Goal: Task Accomplishment & Management: Use online tool/utility

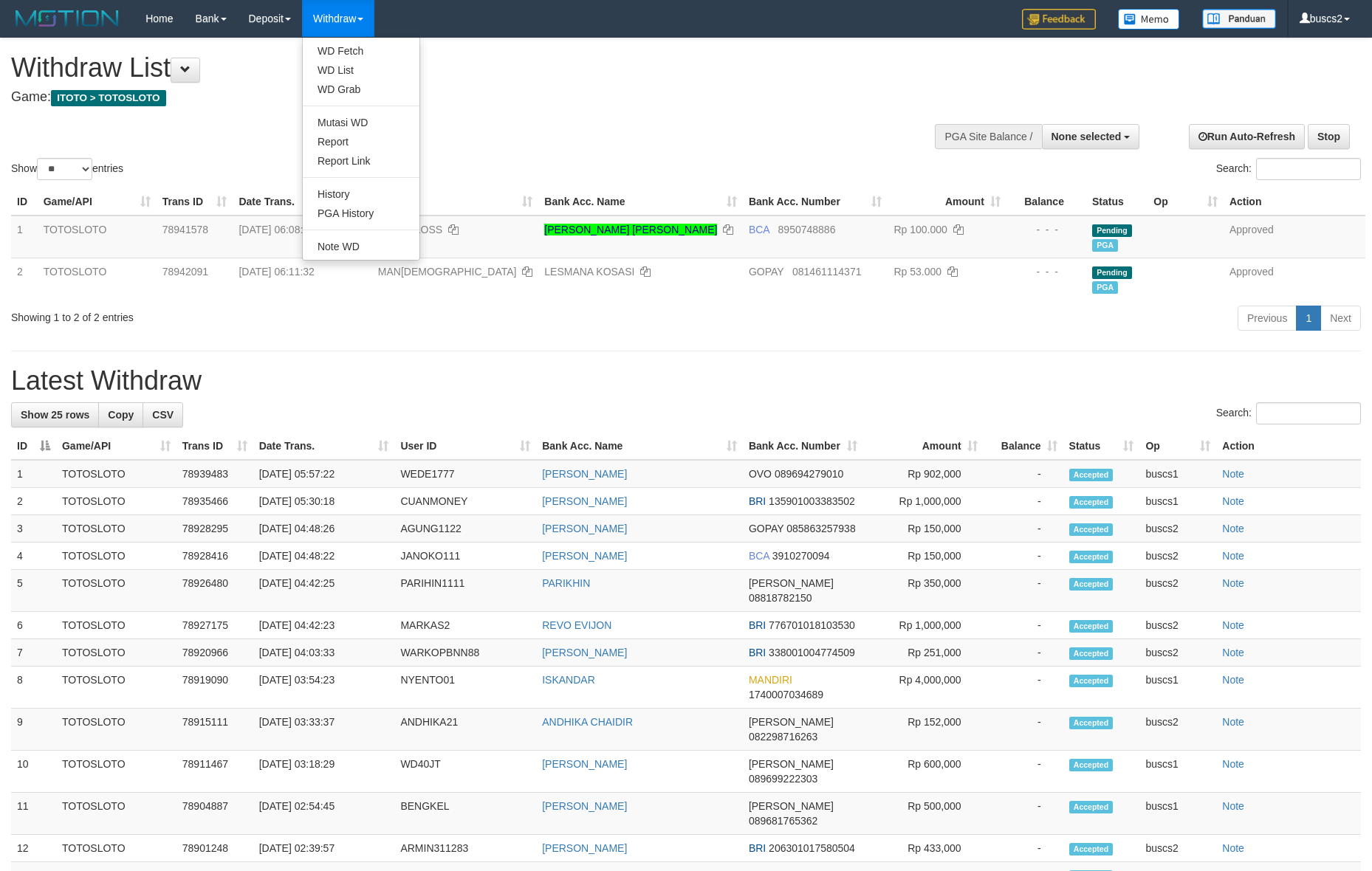
select select
select select "**"
drag, startPoint x: 0, startPoint y: 0, endPoint x: 352, endPoint y: 48, distance: 355.3
click at [352, 48] on link "WD Fetch" at bounding box center [361, 50] width 117 height 19
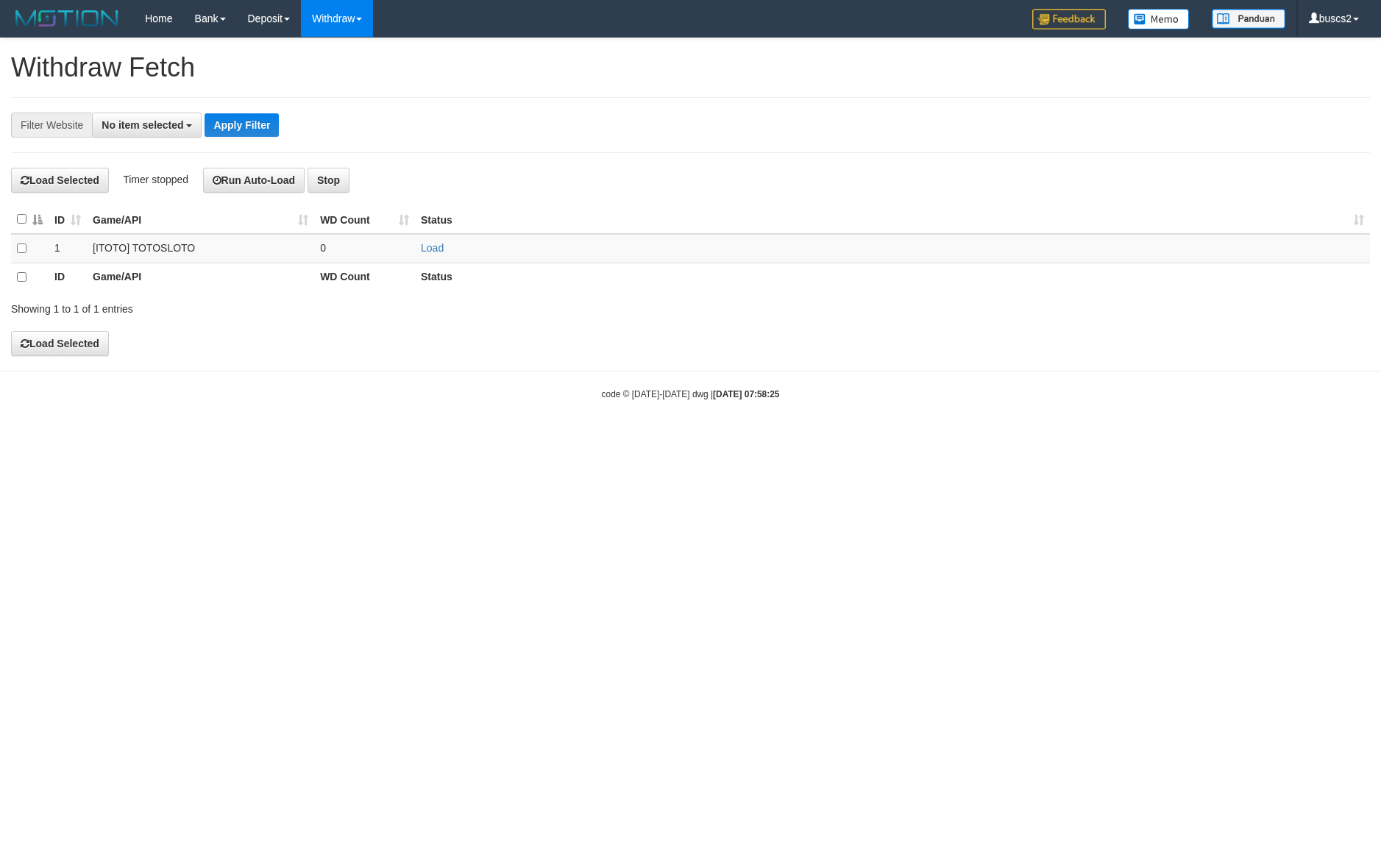
select select
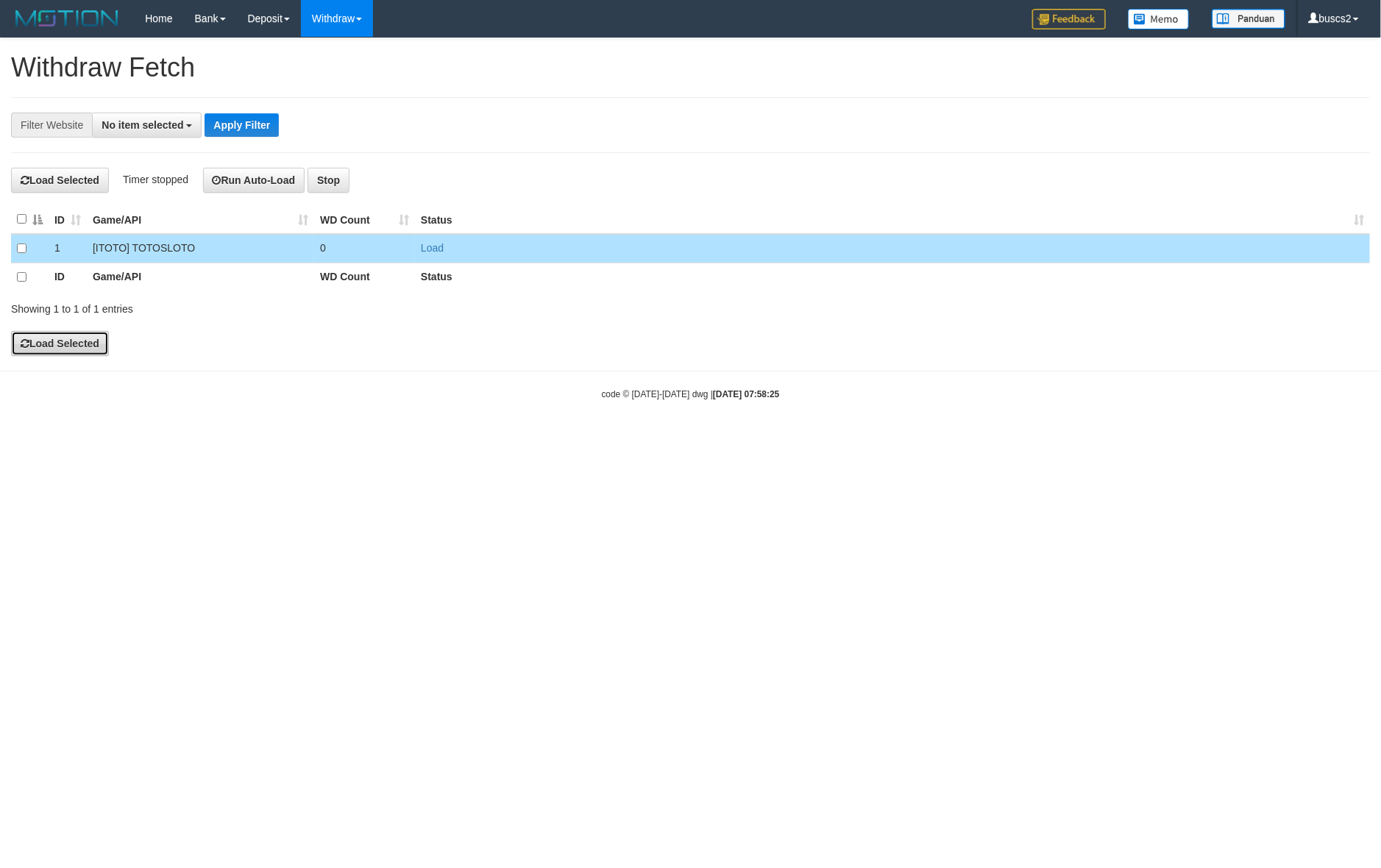
click at [42, 351] on button "Load Selected" at bounding box center [59, 344] width 98 height 25
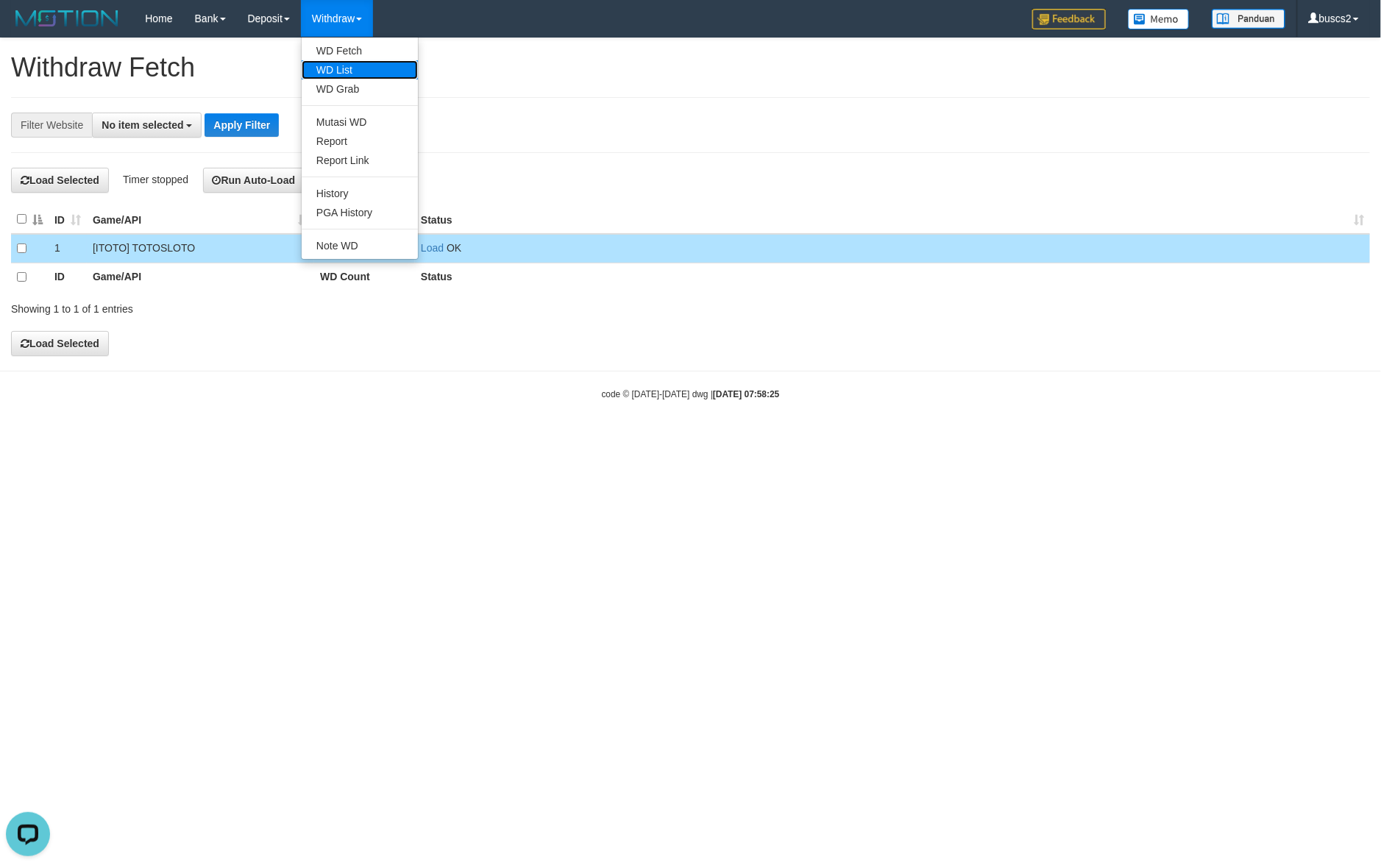
click at [339, 75] on link "WD List" at bounding box center [360, 69] width 117 height 19
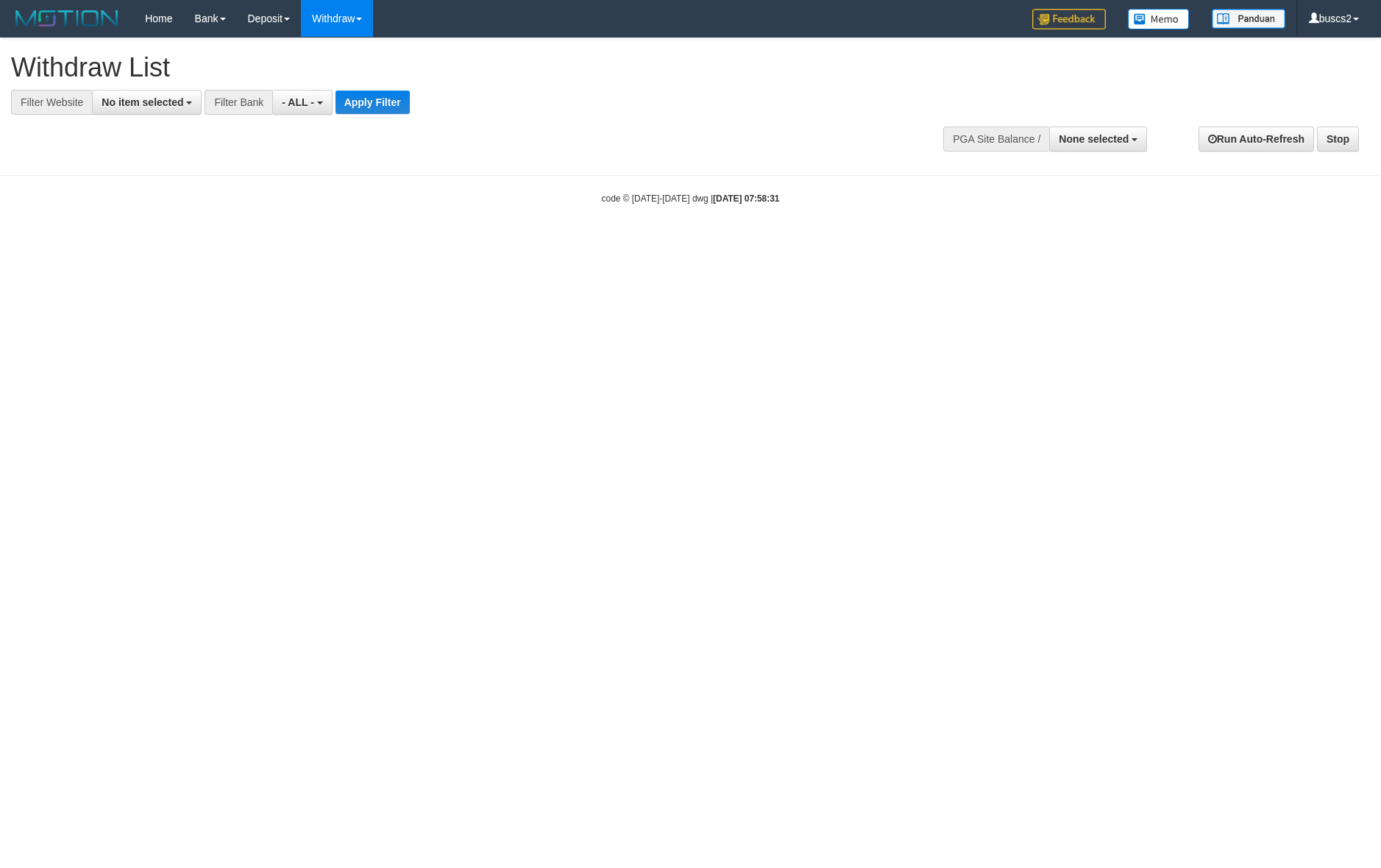
select select
click at [159, 101] on span "No item selected" at bounding box center [142, 101] width 82 height 11
click at [152, 163] on label "SELECT ALL" at bounding box center [142, 158] width 98 height 21
select select "****"
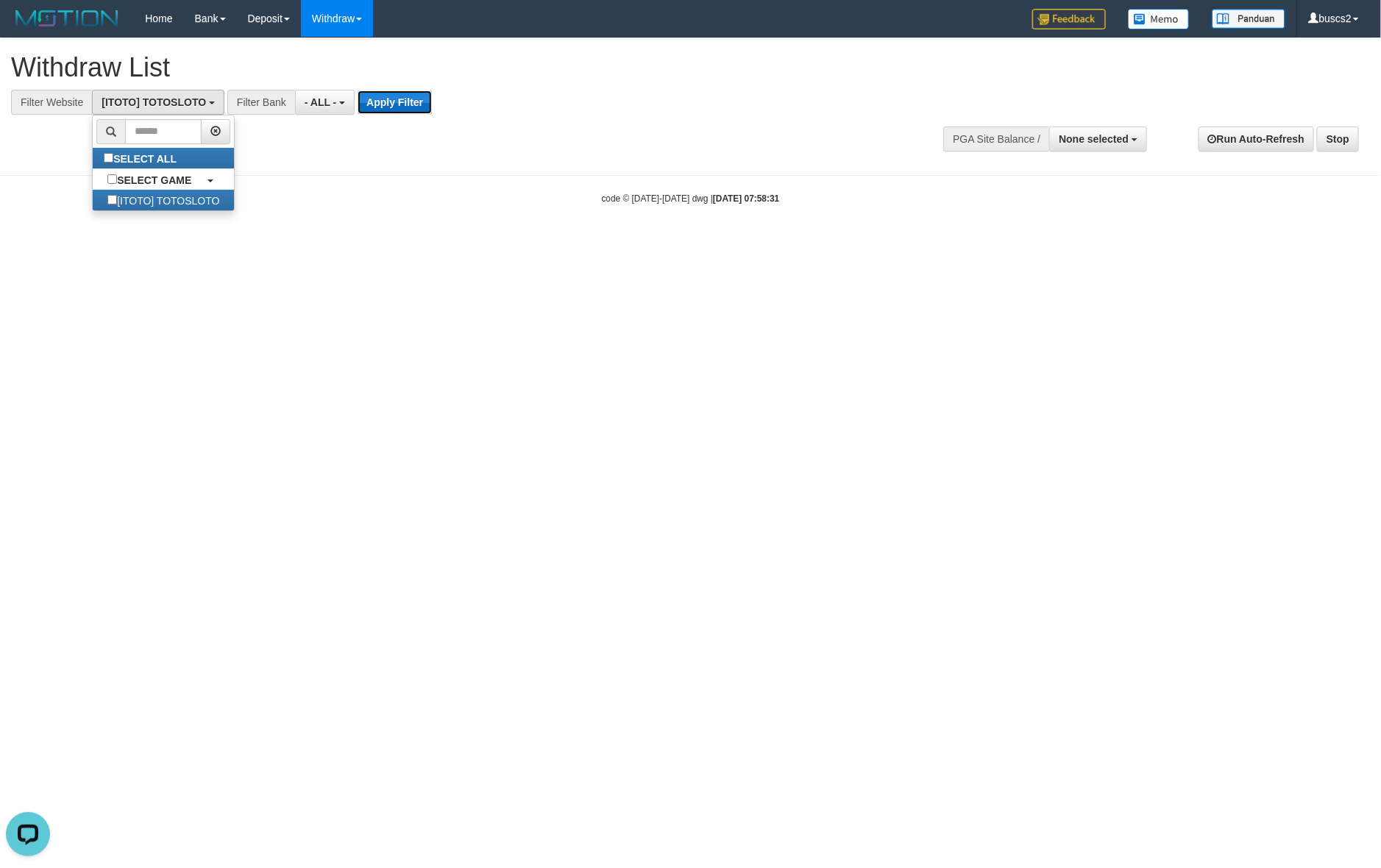
click at [394, 101] on button "Apply Filter" at bounding box center [395, 102] width 75 height 24
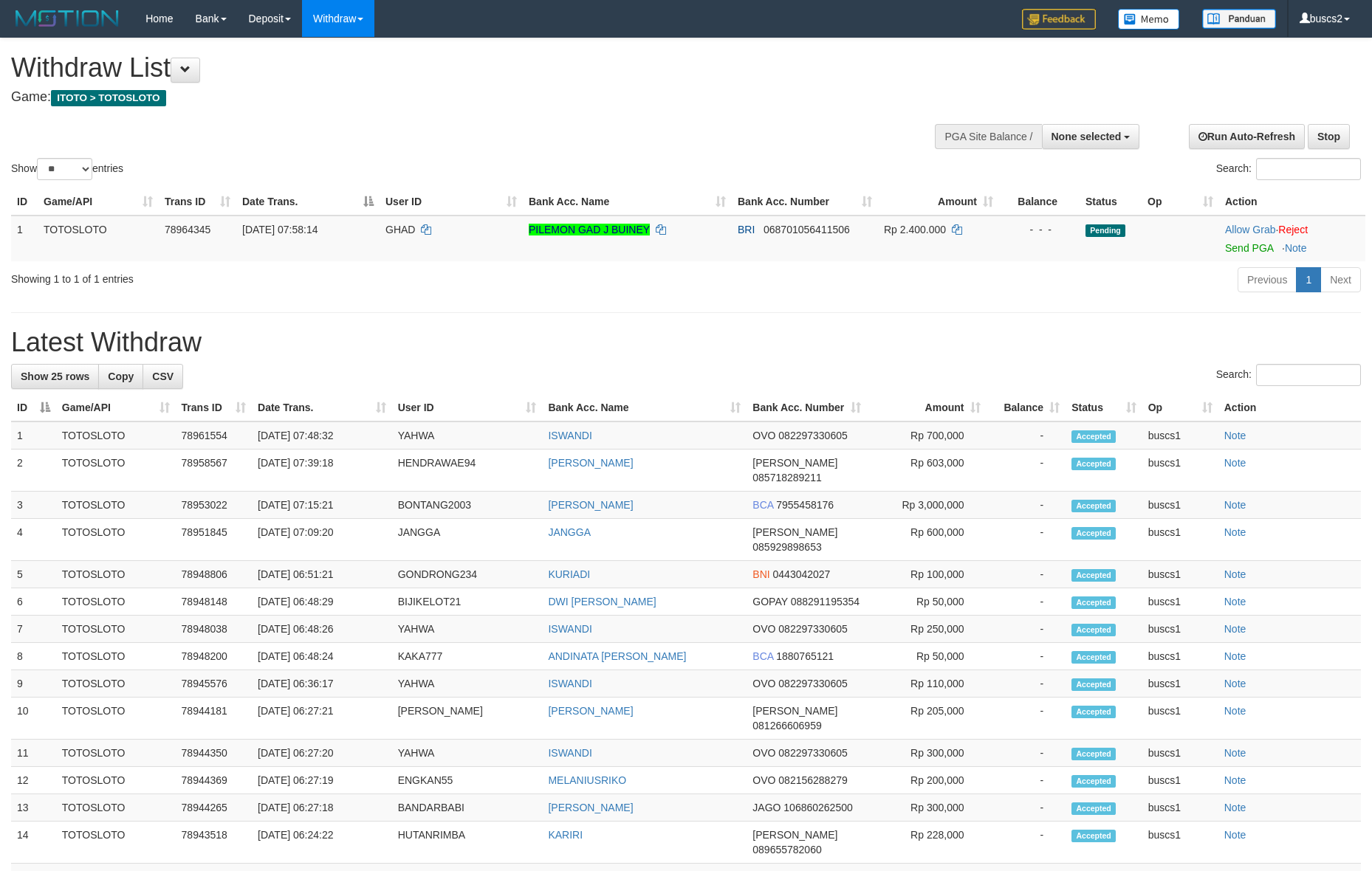
select select
select select "**"
click at [1244, 244] on link "Send PGA" at bounding box center [1249, 248] width 48 height 11
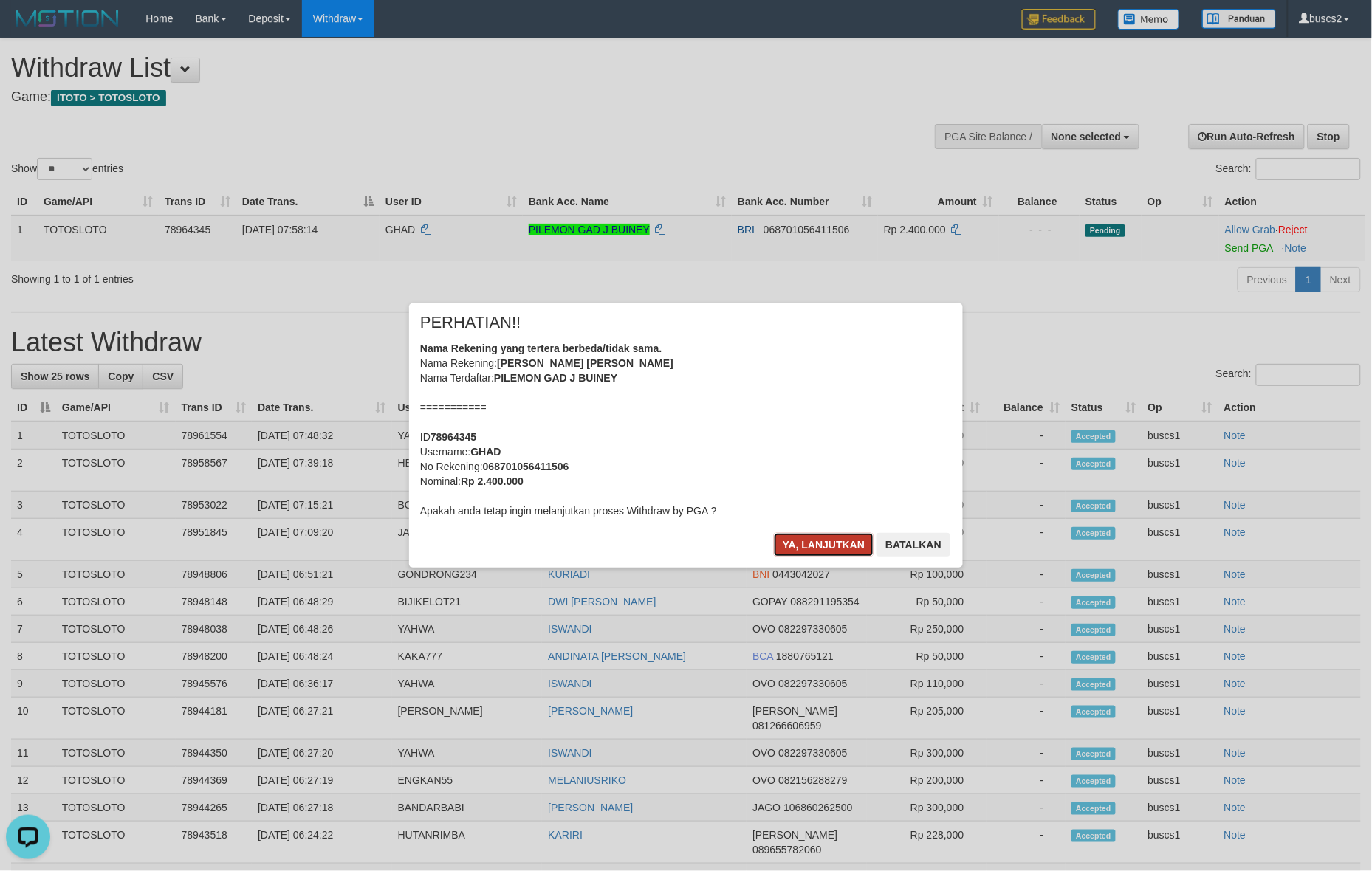
click at [828, 544] on button "Ya, lanjutkan" at bounding box center [824, 544] width 100 height 24
